Goal: Find specific page/section: Find specific page/section

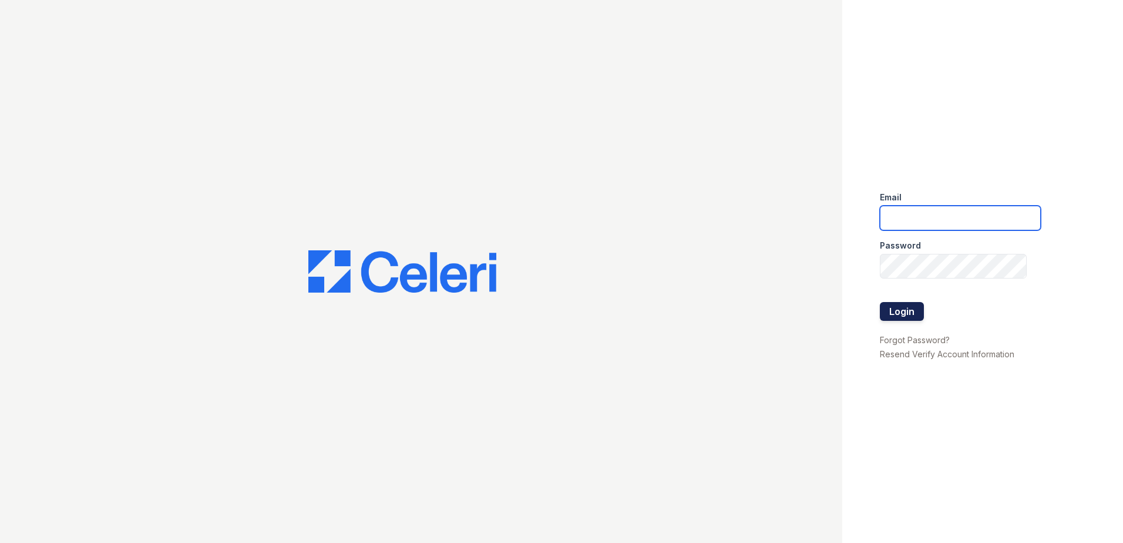
type input "[EMAIL_ADDRESS][DOMAIN_NAME]"
click at [915, 305] on button "Login" at bounding box center [902, 311] width 44 height 19
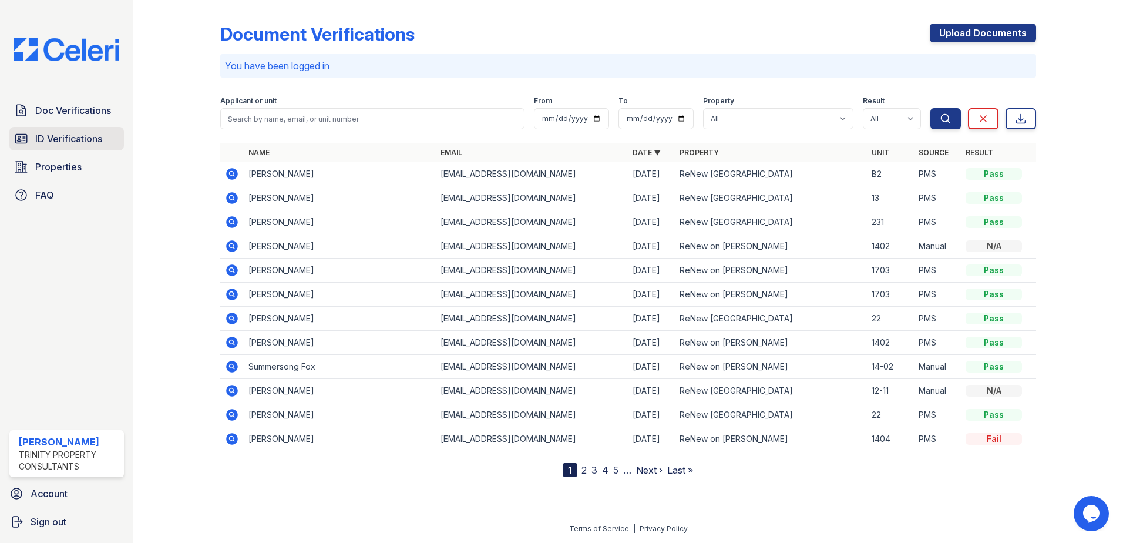
click at [115, 133] on link "ID Verifications" at bounding box center [66, 138] width 115 height 23
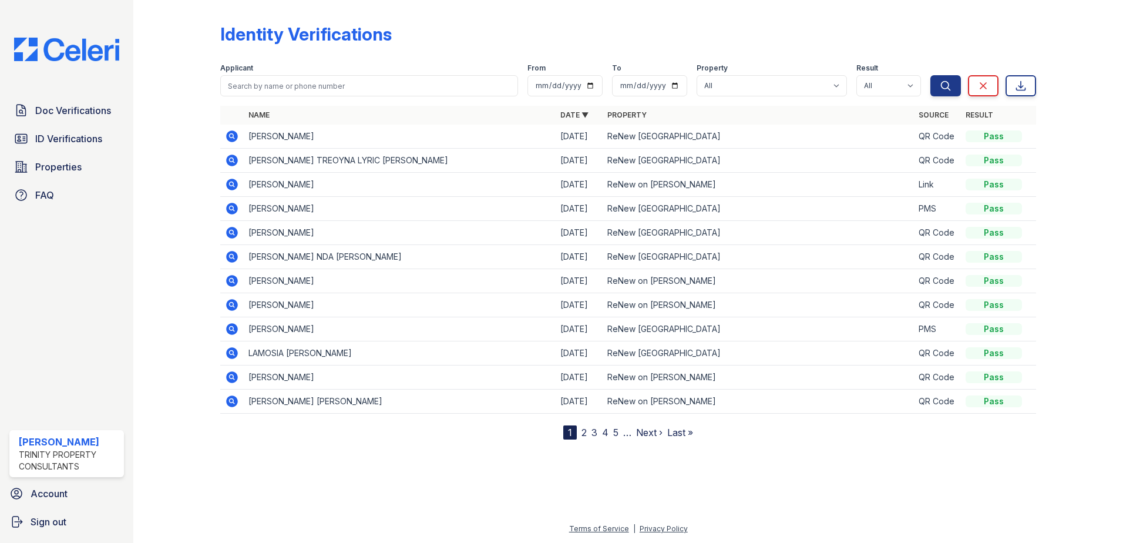
click at [311, 72] on div "Applicant" at bounding box center [369, 69] width 298 height 12
click at [309, 89] on input "search" at bounding box center [369, 85] width 298 height 21
type input "[PERSON_NAME]"
click at [930, 75] on button "Search" at bounding box center [945, 85] width 31 height 21
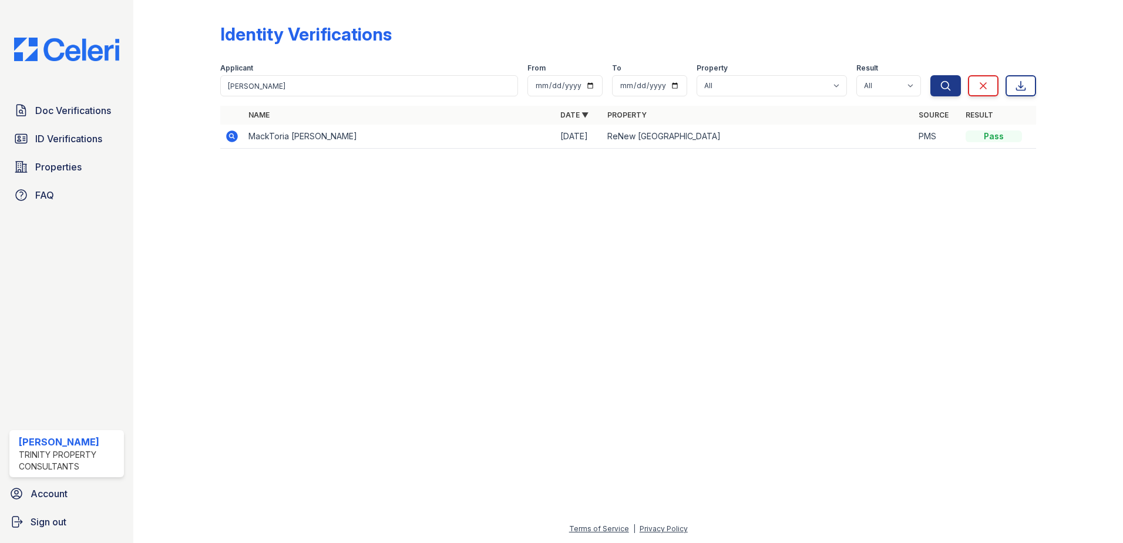
click at [220, 128] on div at bounding box center [186, 83] width 68 height 156
click at [228, 130] on icon at bounding box center [232, 136] width 14 height 14
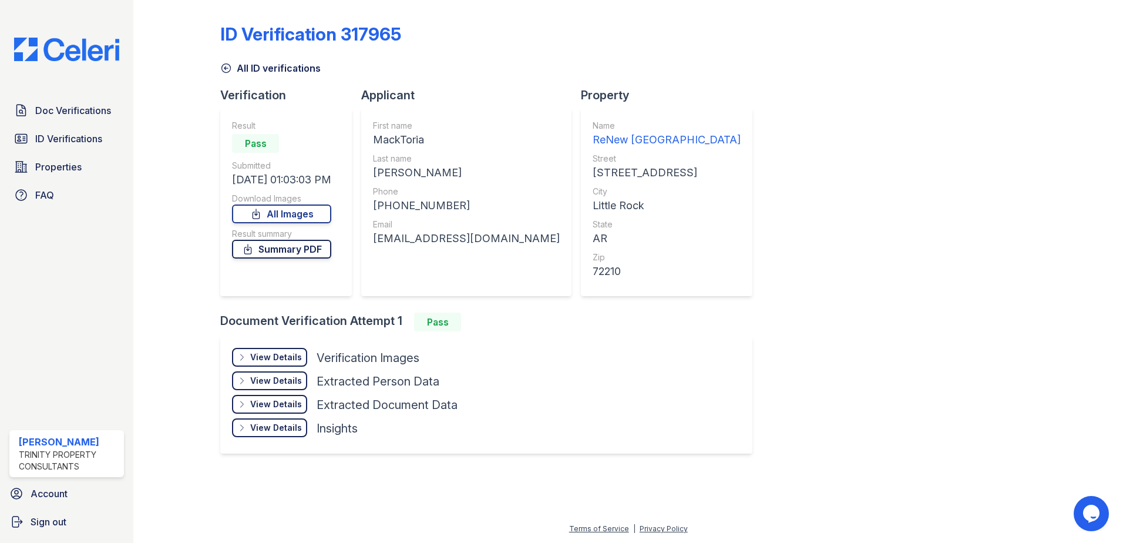
click at [281, 245] on link "Summary PDF" at bounding box center [281, 249] width 99 height 19
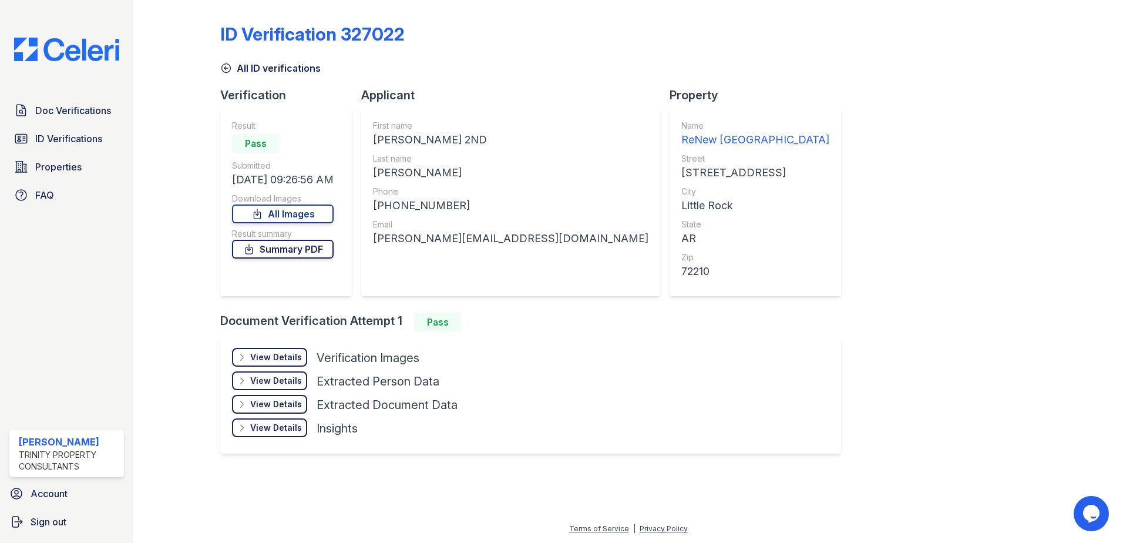
click at [278, 244] on link "Summary PDF" at bounding box center [283, 249] width 102 height 19
